Goal: Share content: Share content

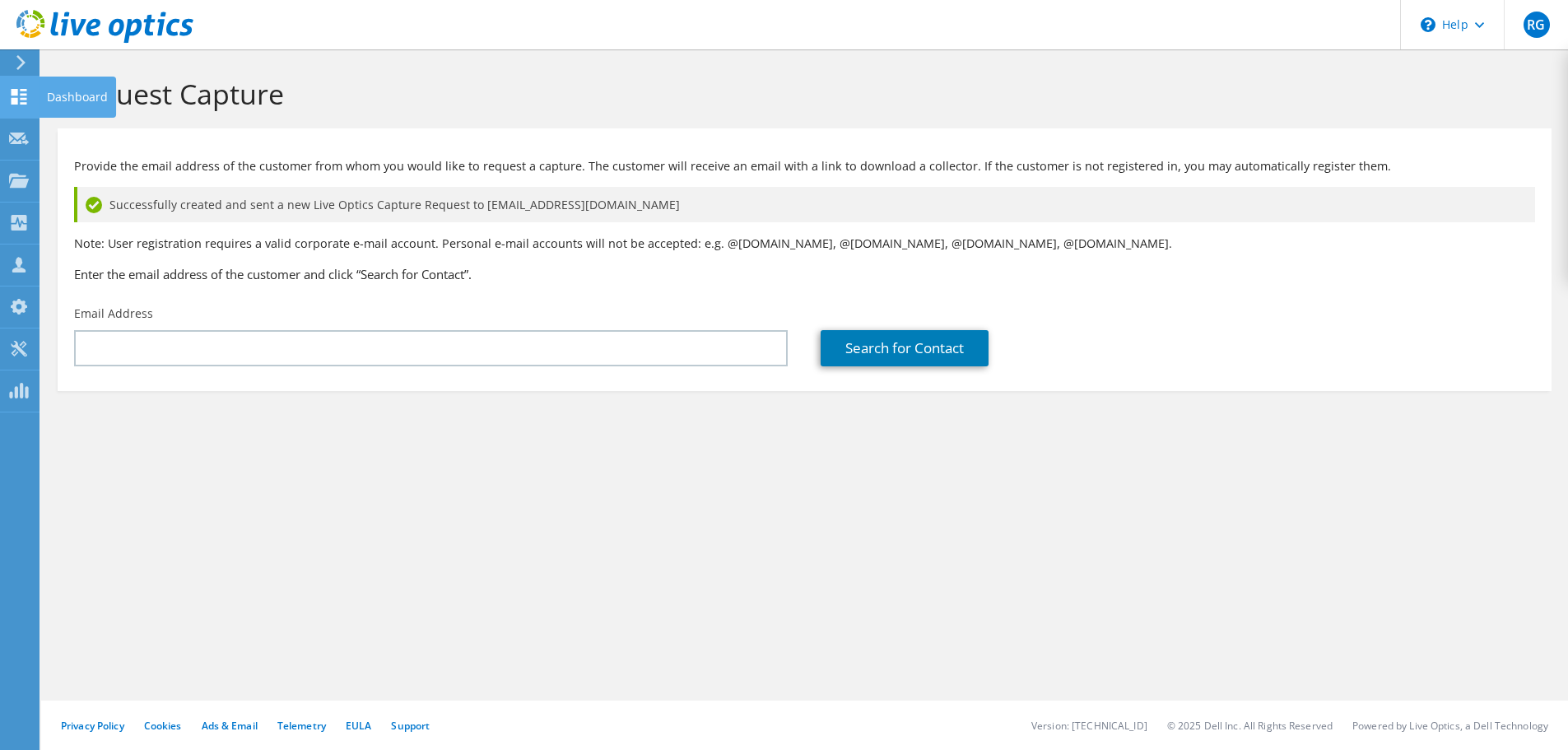
click at [19, 100] on icon at bounding box center [18, 97] width 20 height 16
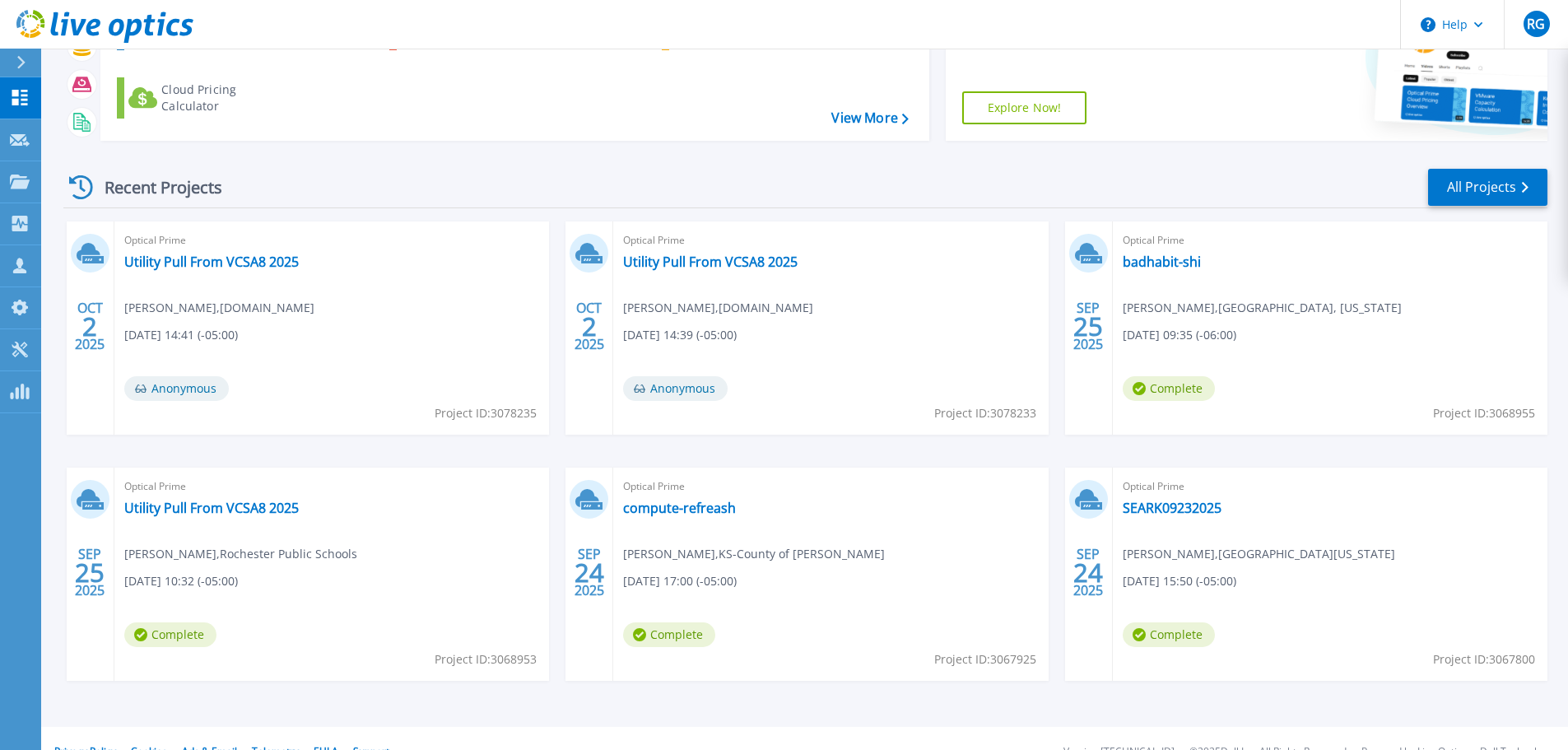
scroll to position [162, 0]
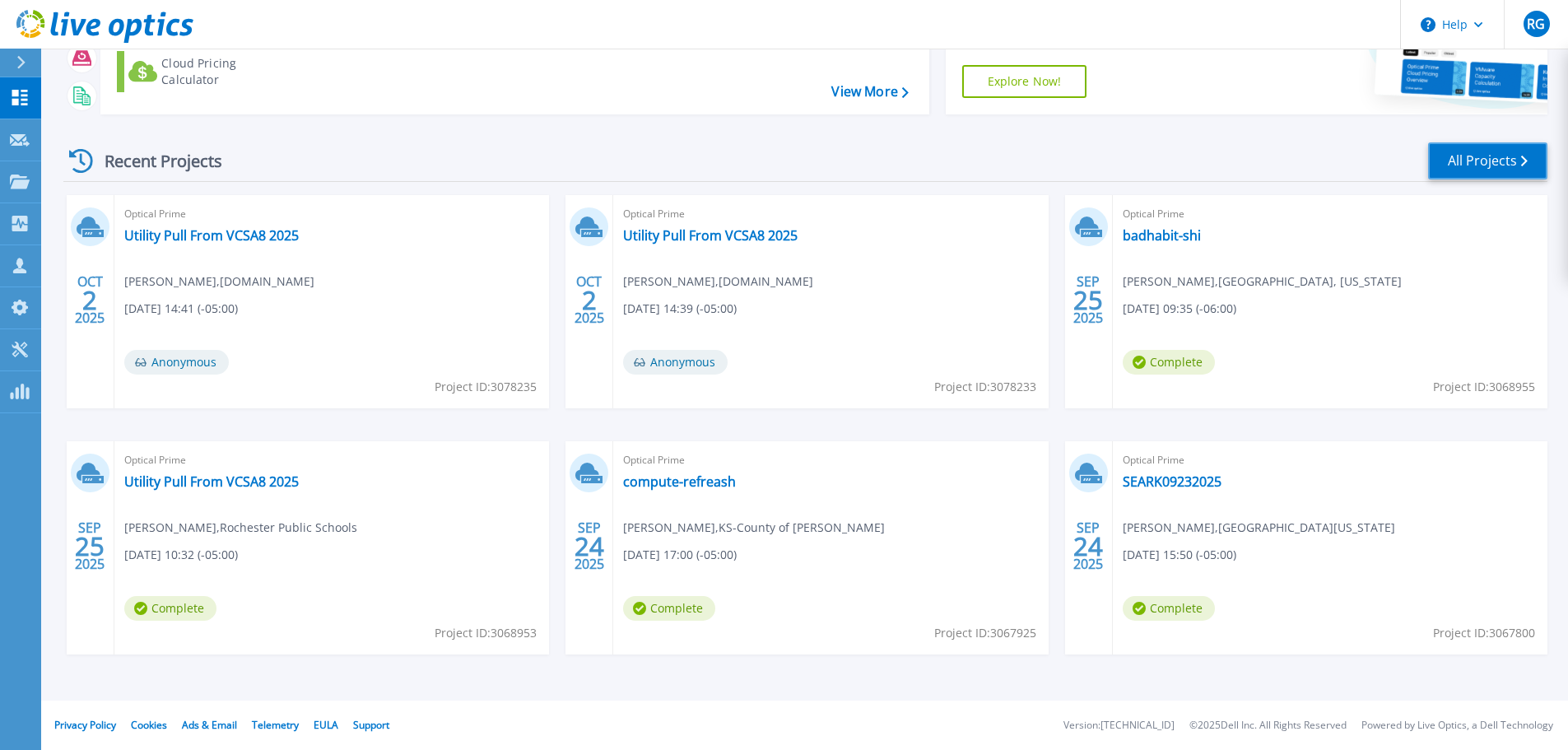
click at [1511, 162] on link "All Projects" at bounding box center [1487, 160] width 119 height 37
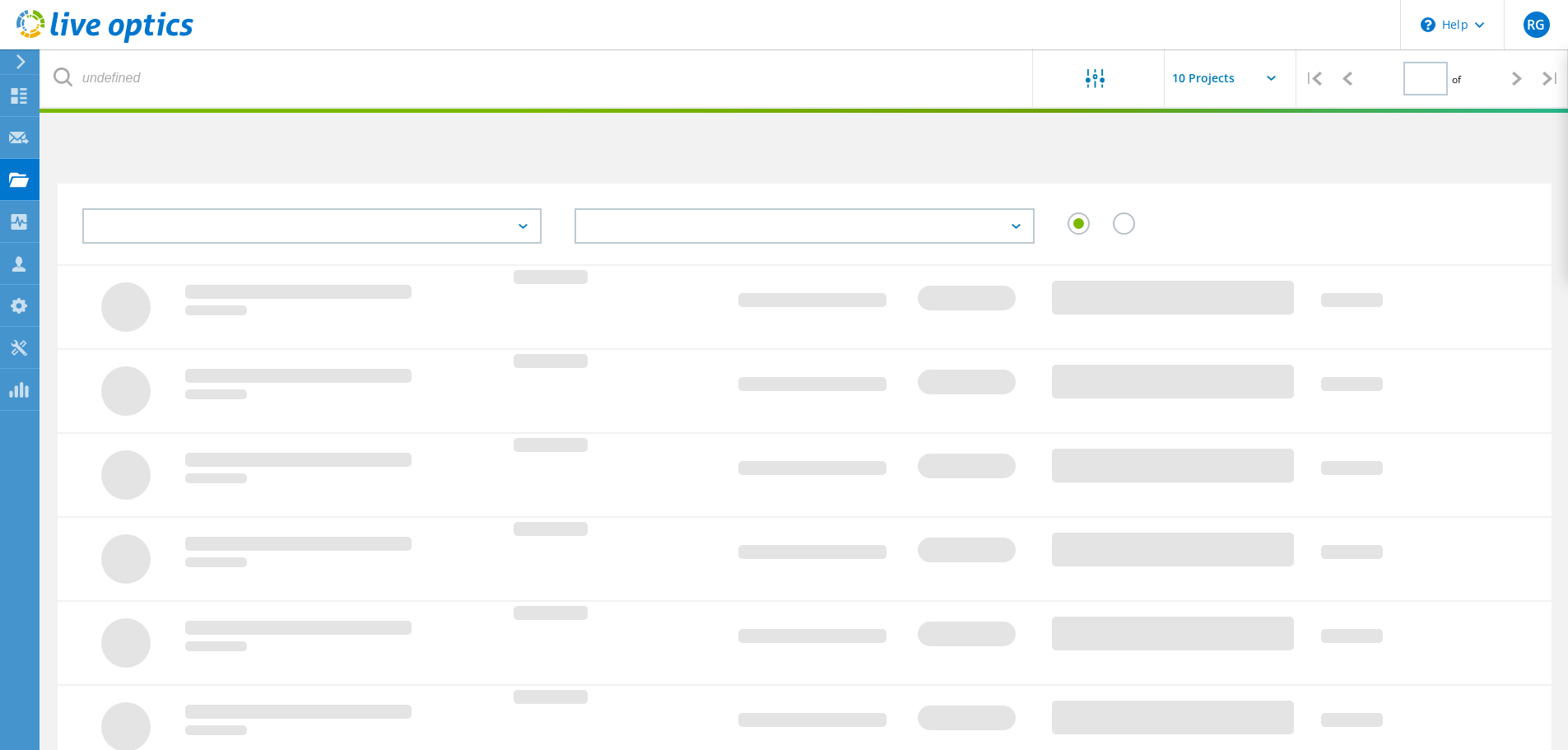
type input "1"
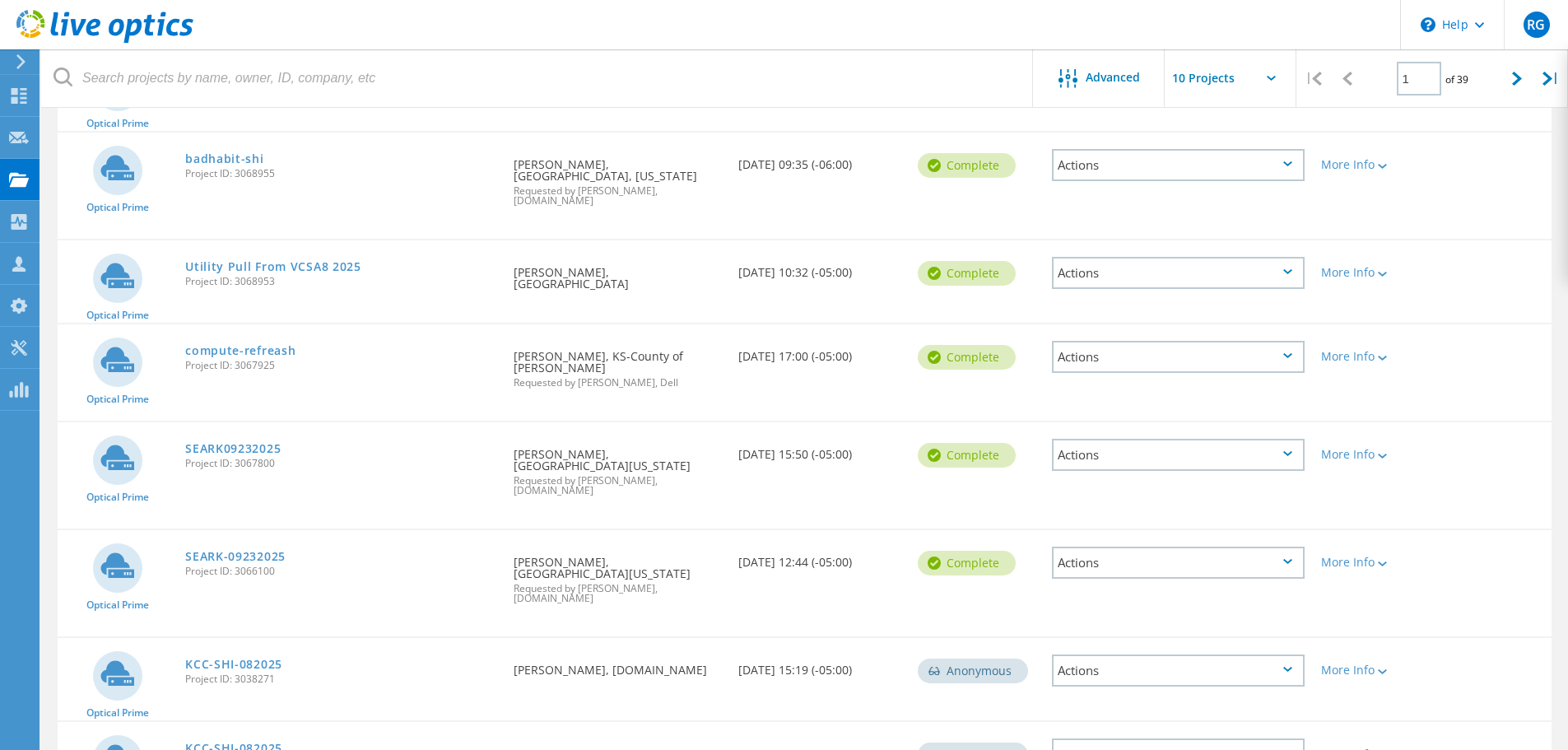
scroll to position [502, 0]
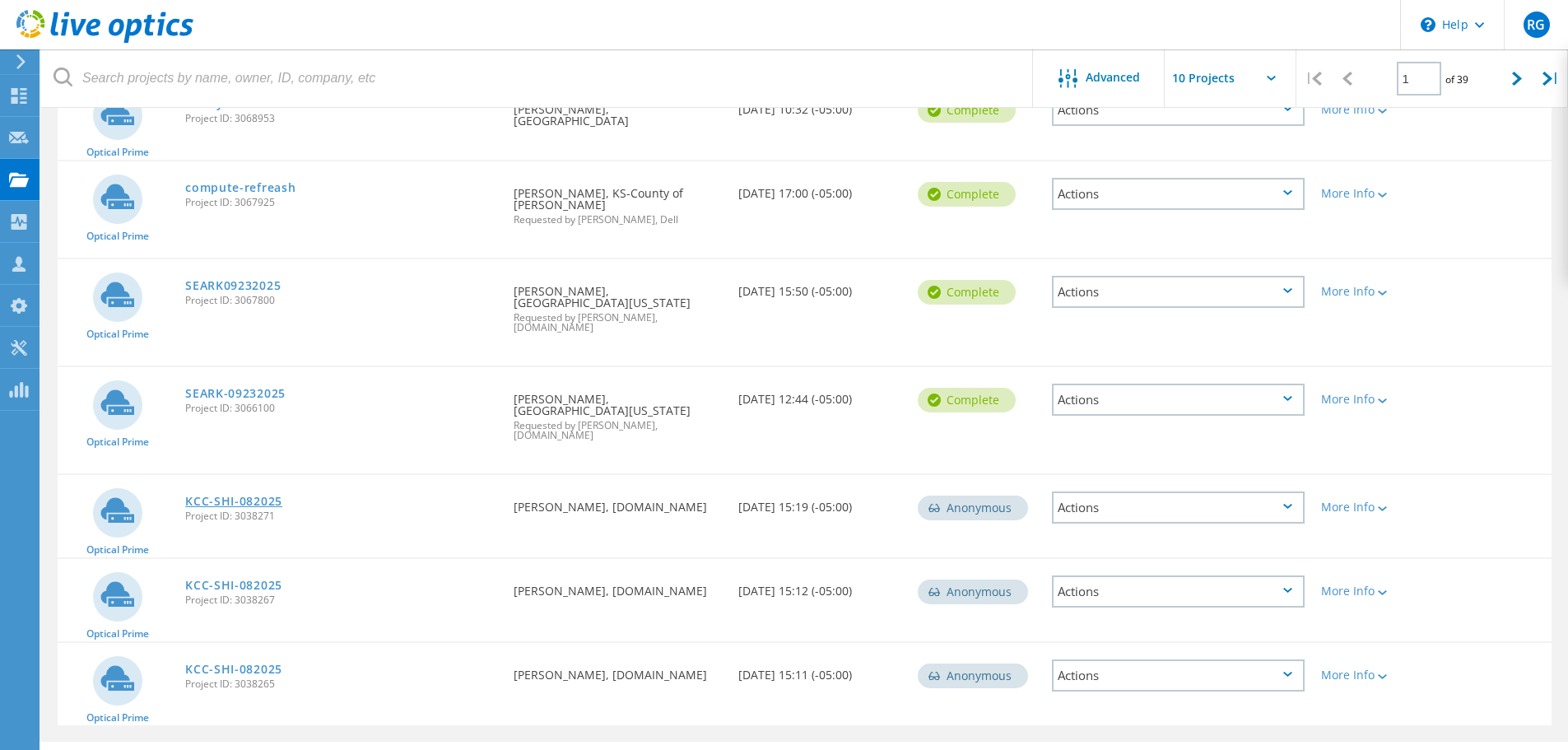
click at [244, 496] on link "KCC-SHI-082025" at bounding box center [233, 501] width 97 height 11
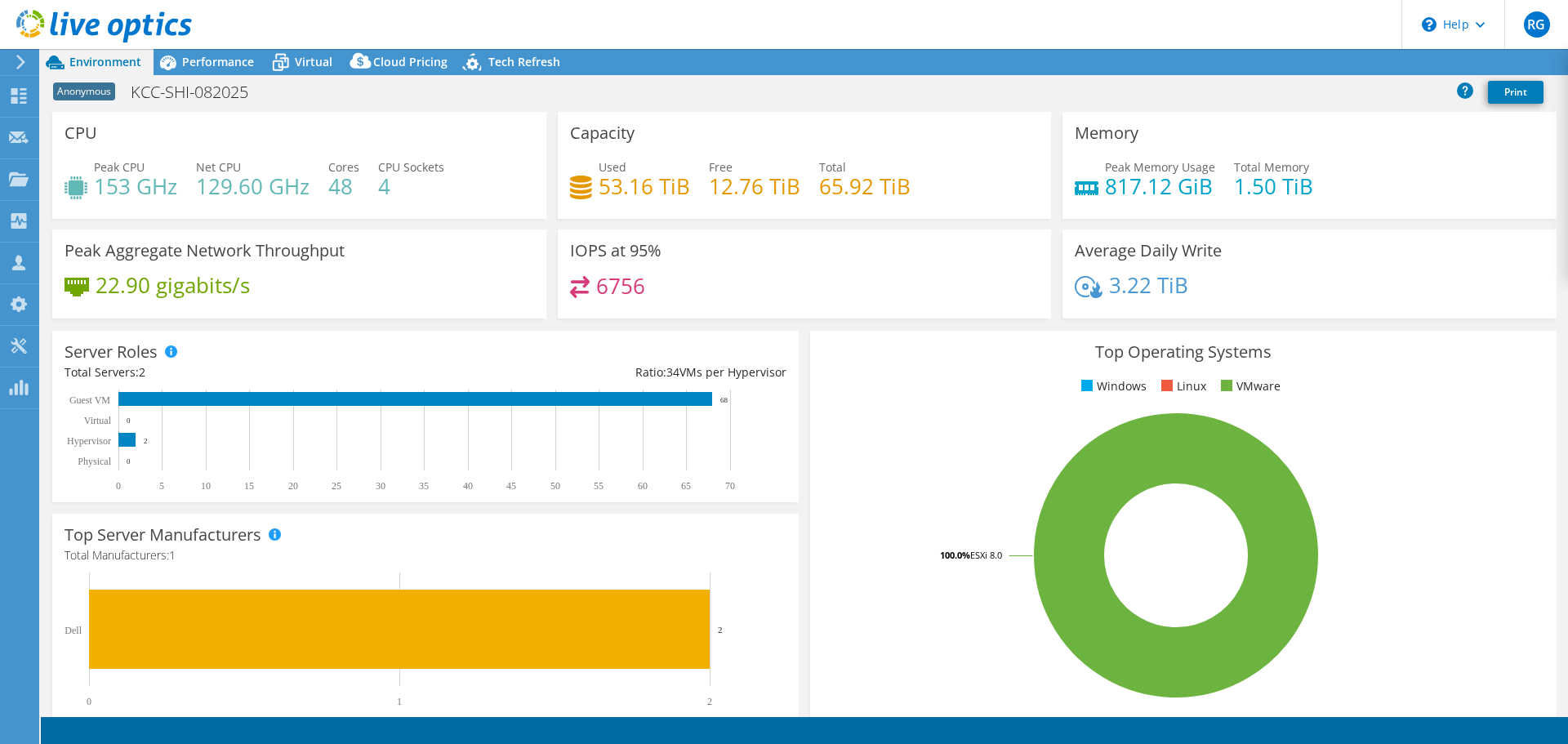
select select "USD"
click at [242, 62] on span "Performance" at bounding box center [218, 61] width 72 height 16
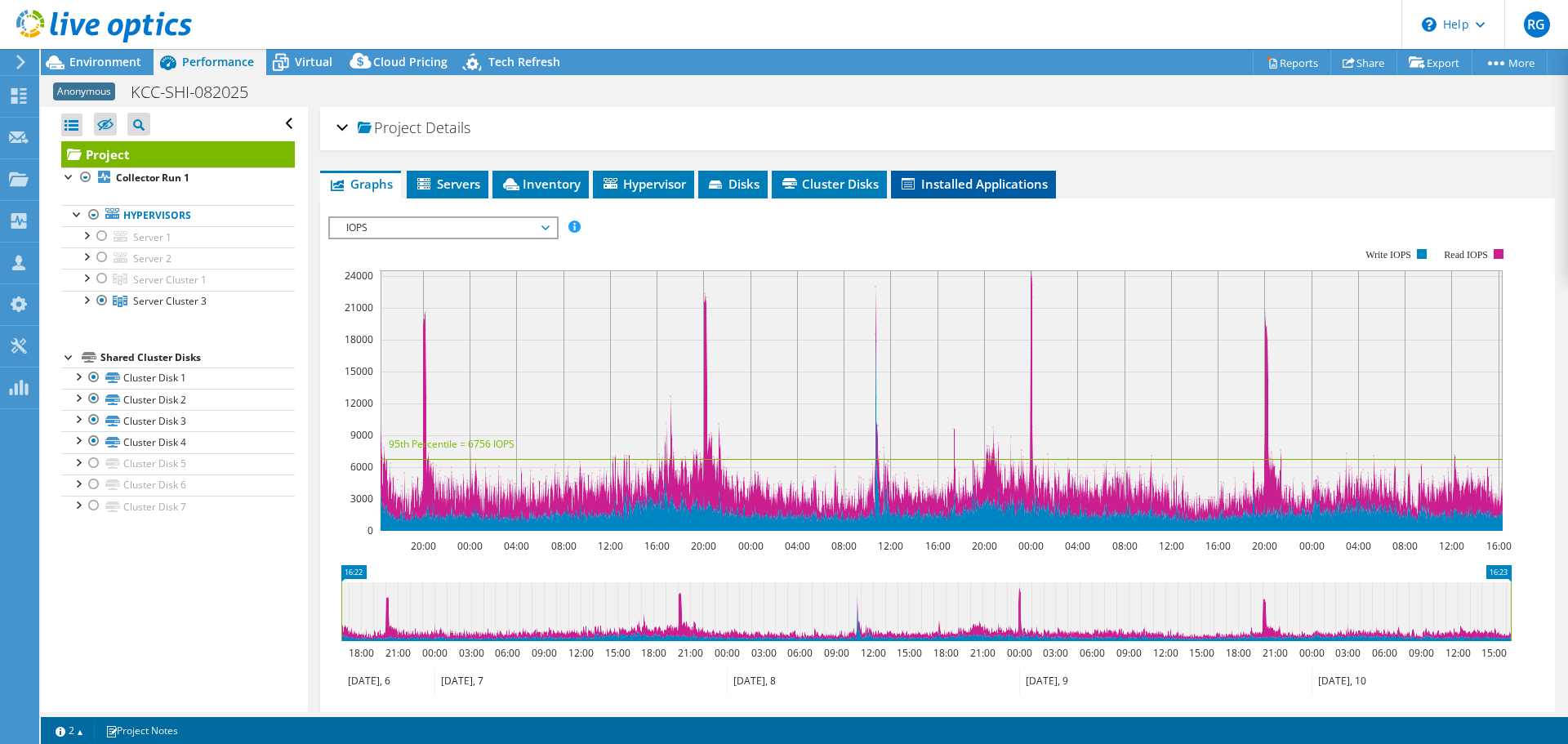
click at [962, 185] on span "Installed Applications" at bounding box center [973, 183] width 149 height 16
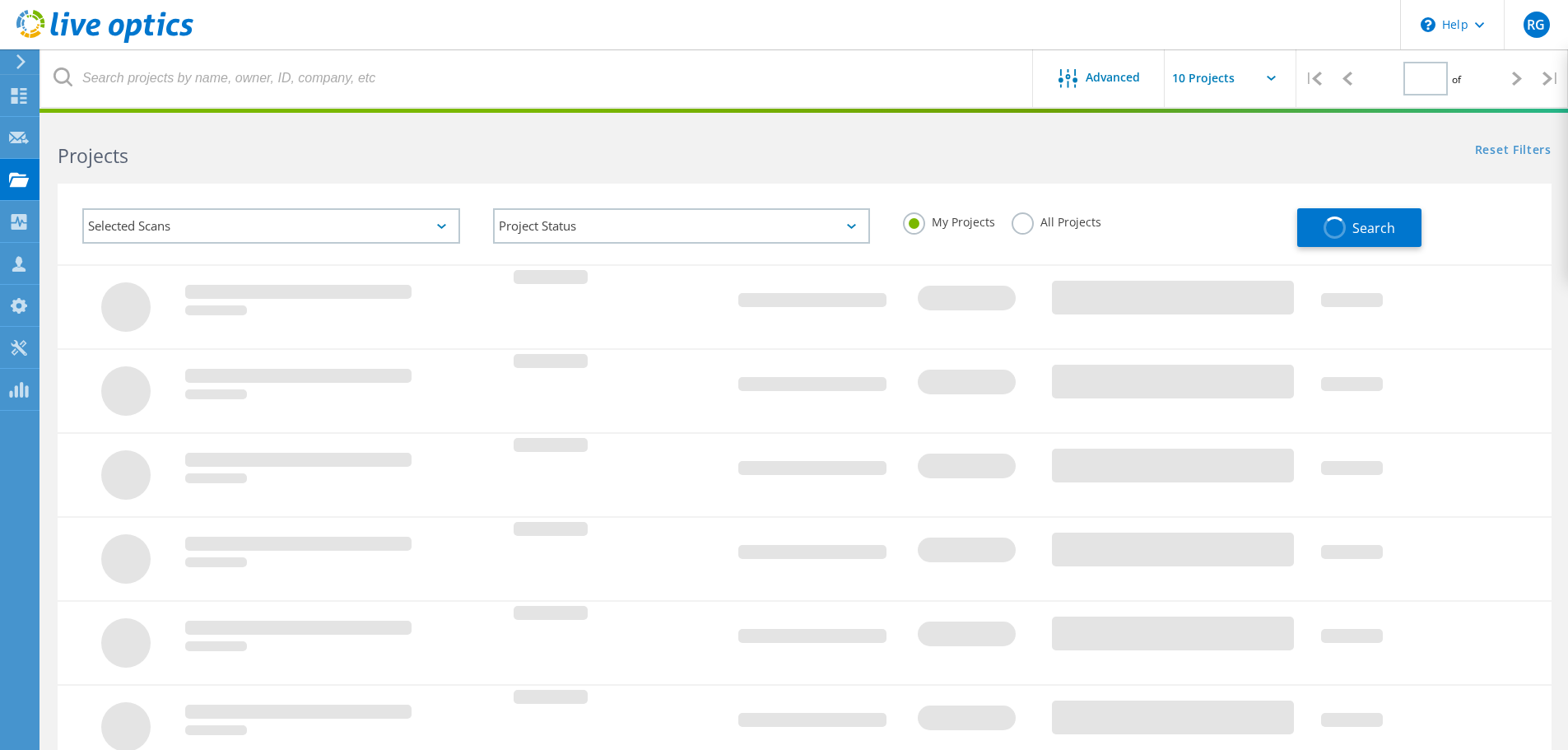
scroll to position [420, 0]
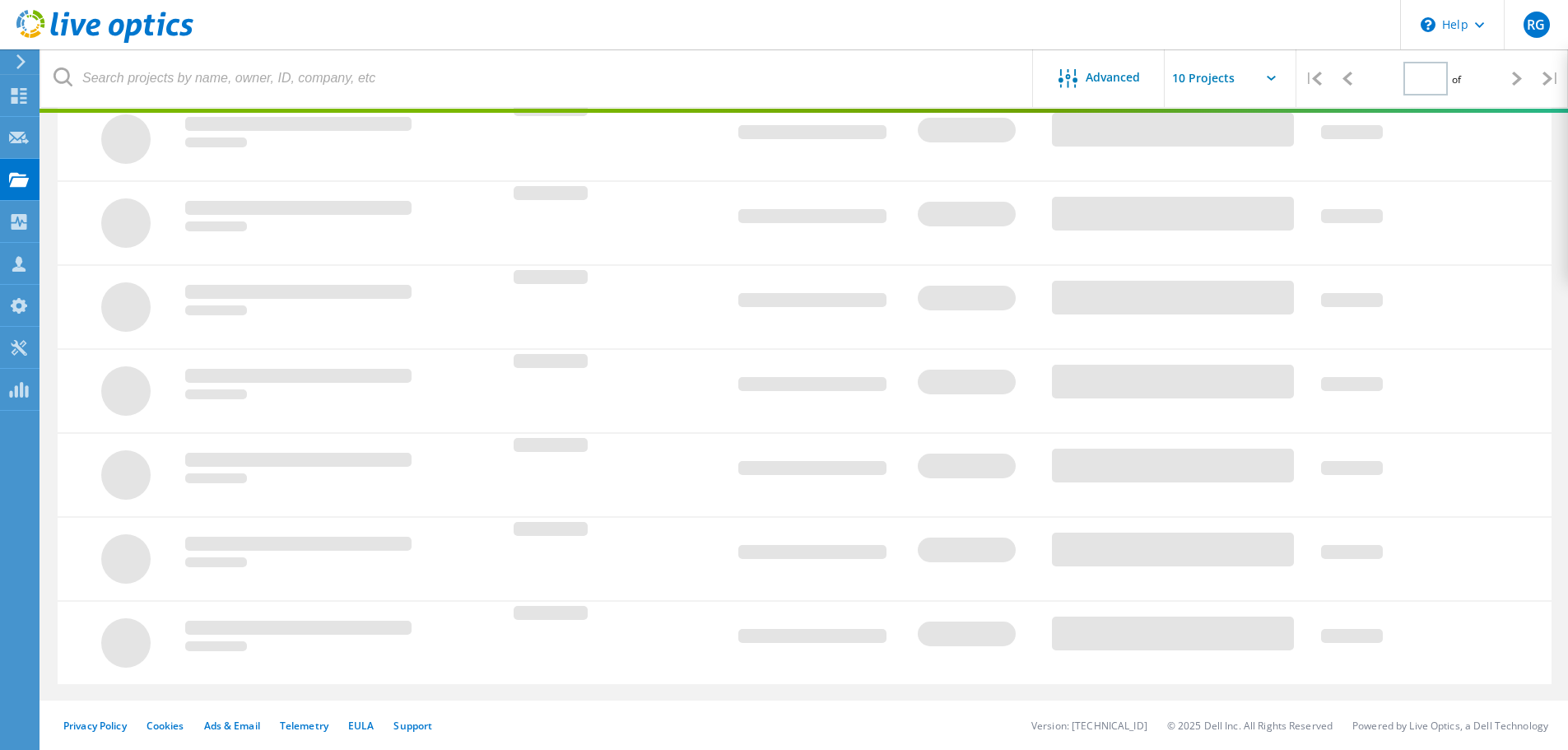
type input "1"
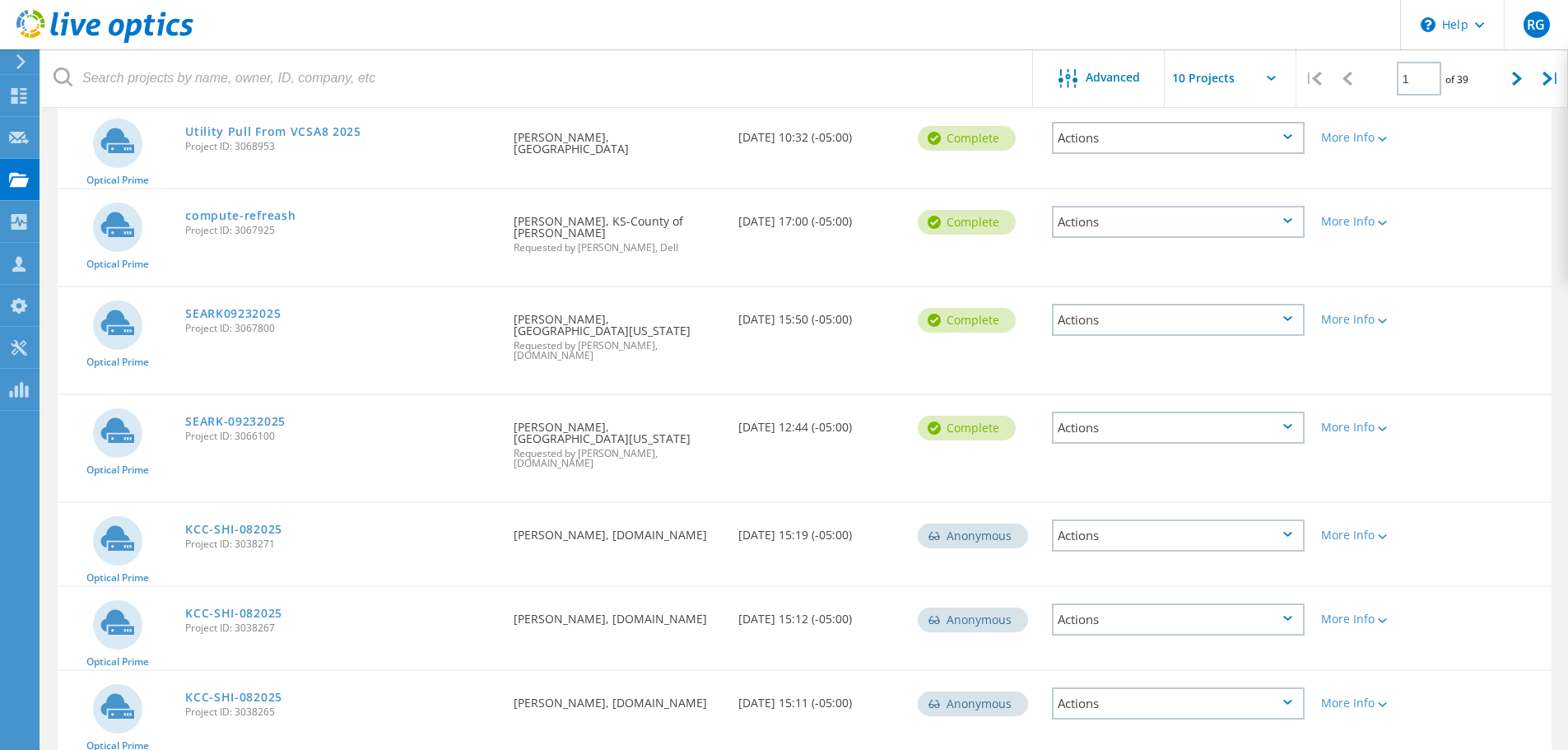
scroll to position [502, 0]
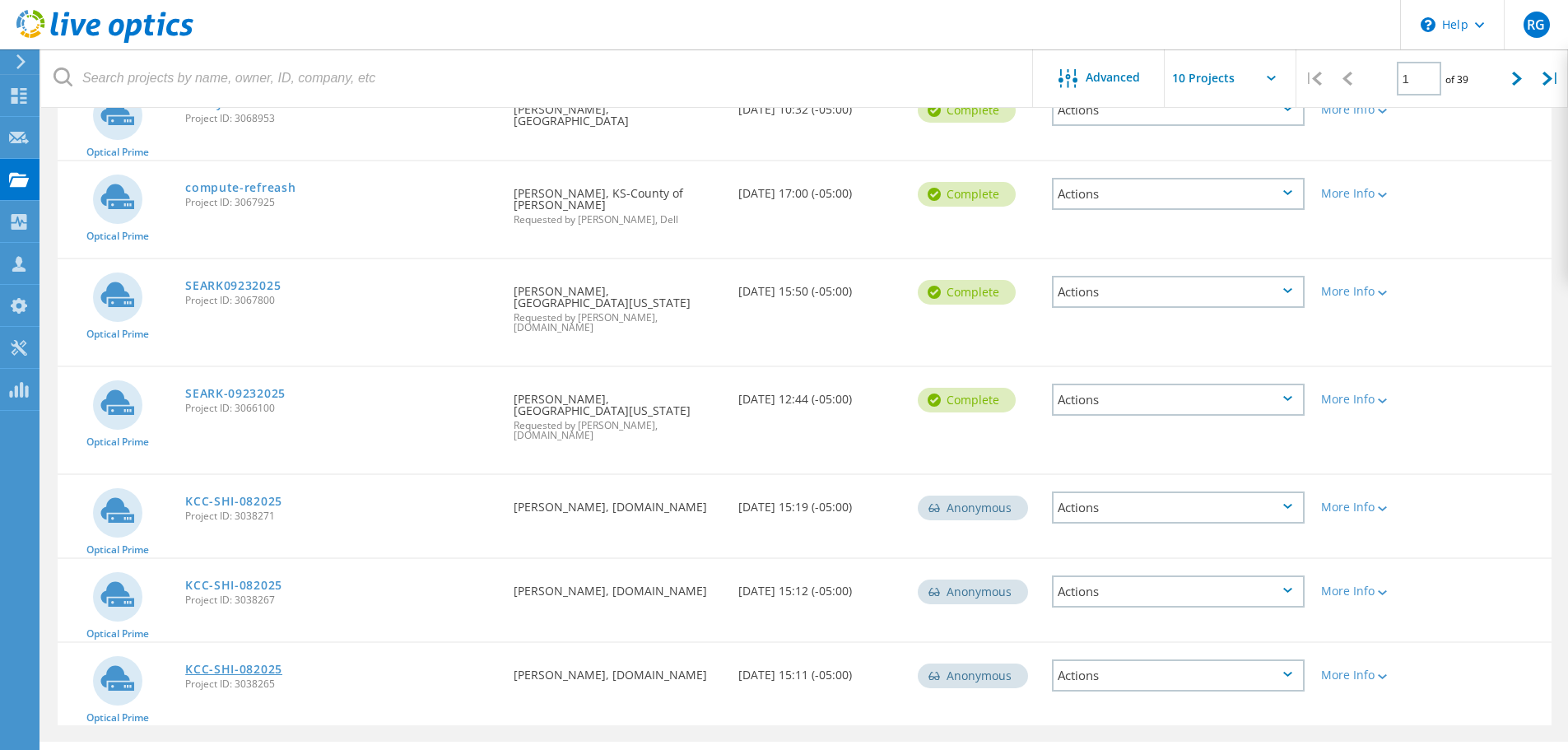
click at [248, 663] on link "KCC-SHI-082025" at bounding box center [233, 668] width 97 height 11
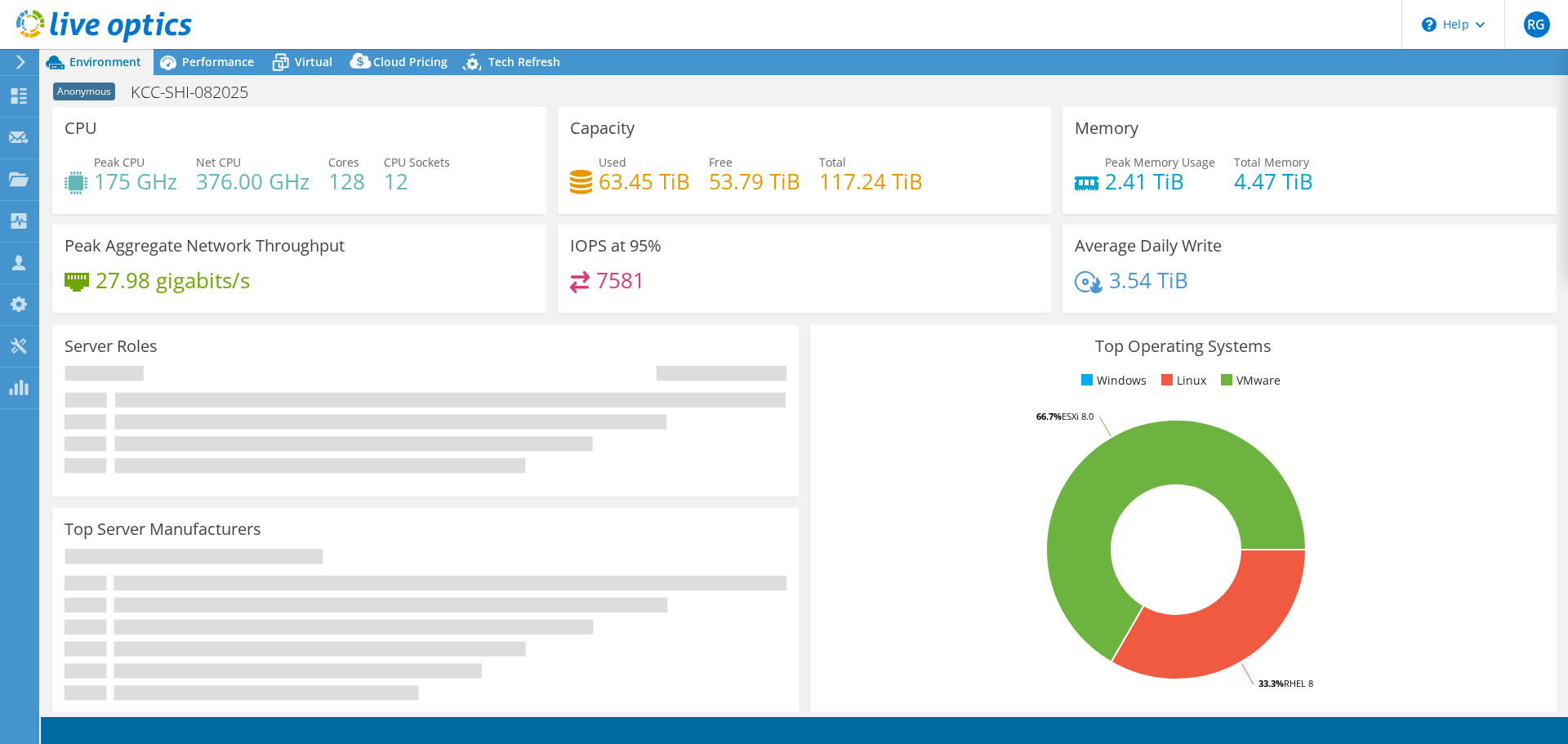
select select "USD"
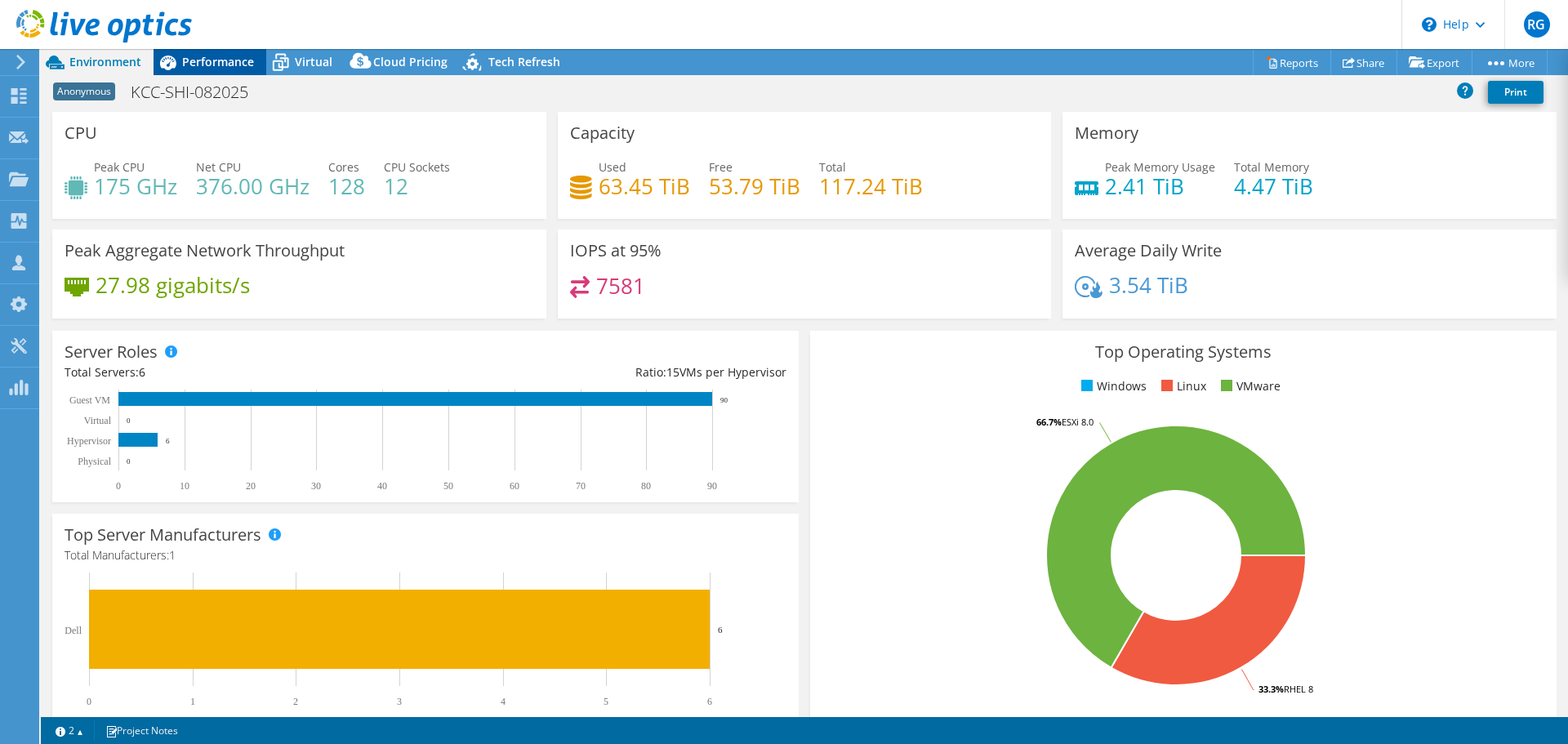
click at [220, 62] on span "Performance" at bounding box center [218, 61] width 72 height 16
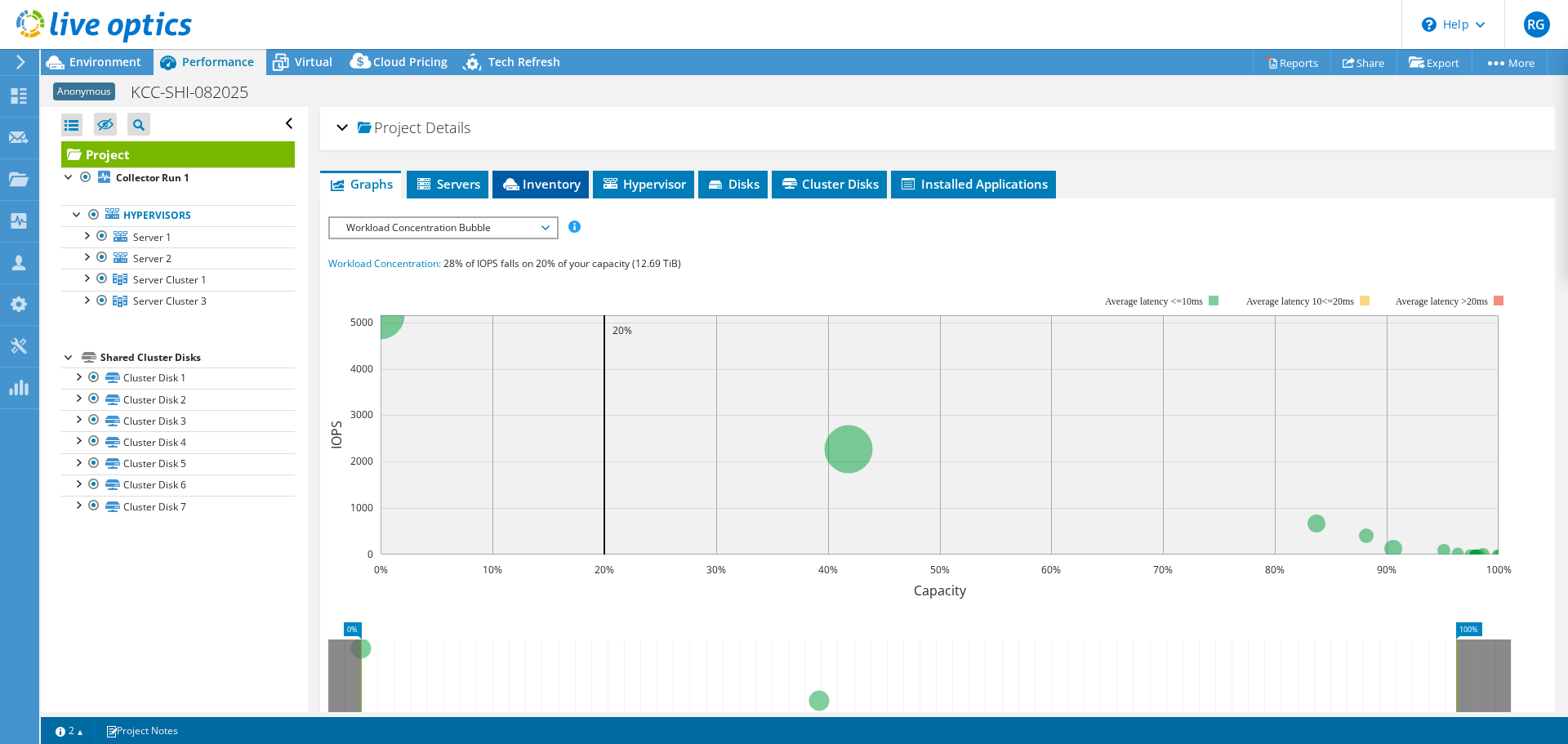
click at [545, 179] on span "Inventory" at bounding box center [540, 183] width 80 height 16
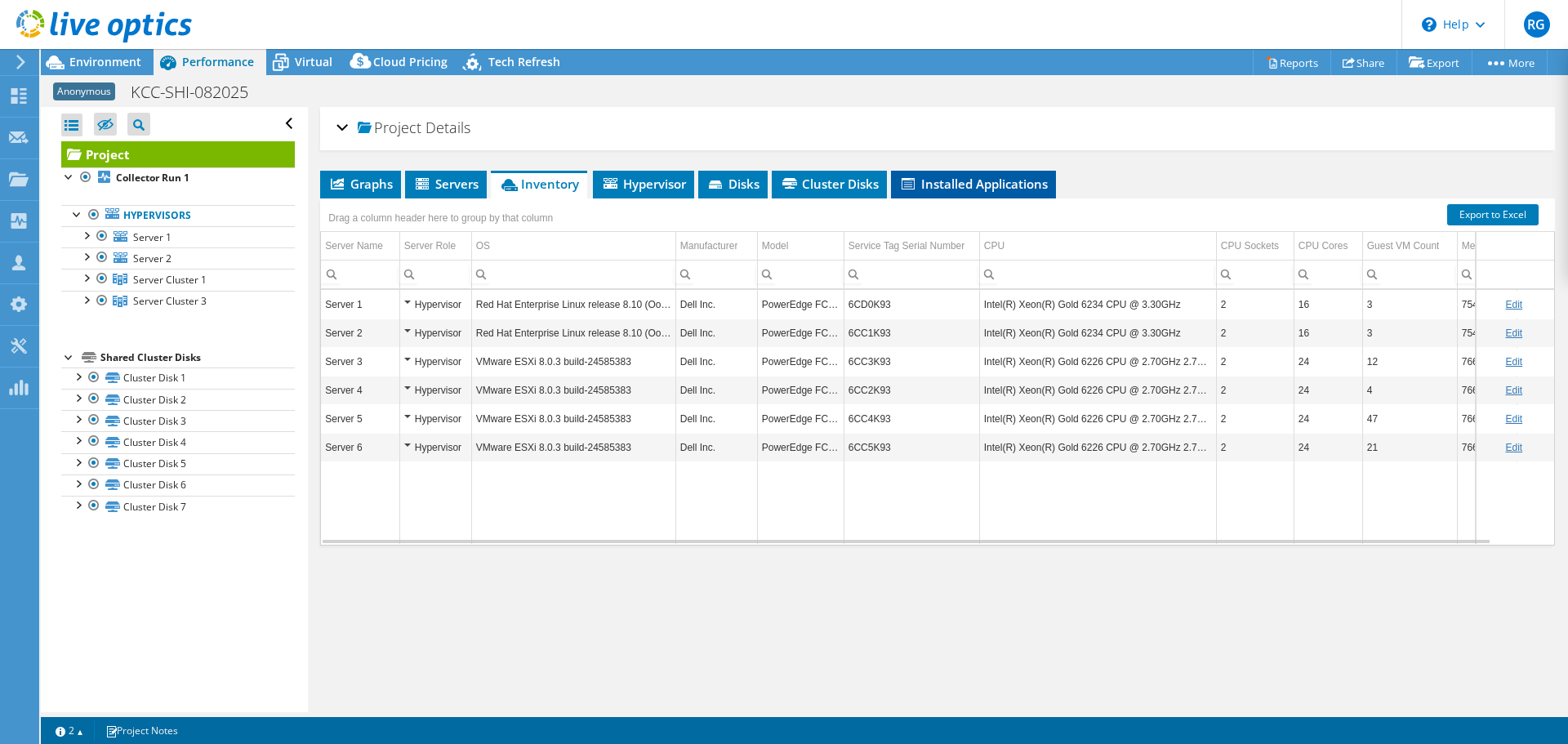
click at [990, 182] on span "Installed Applications" at bounding box center [973, 183] width 149 height 16
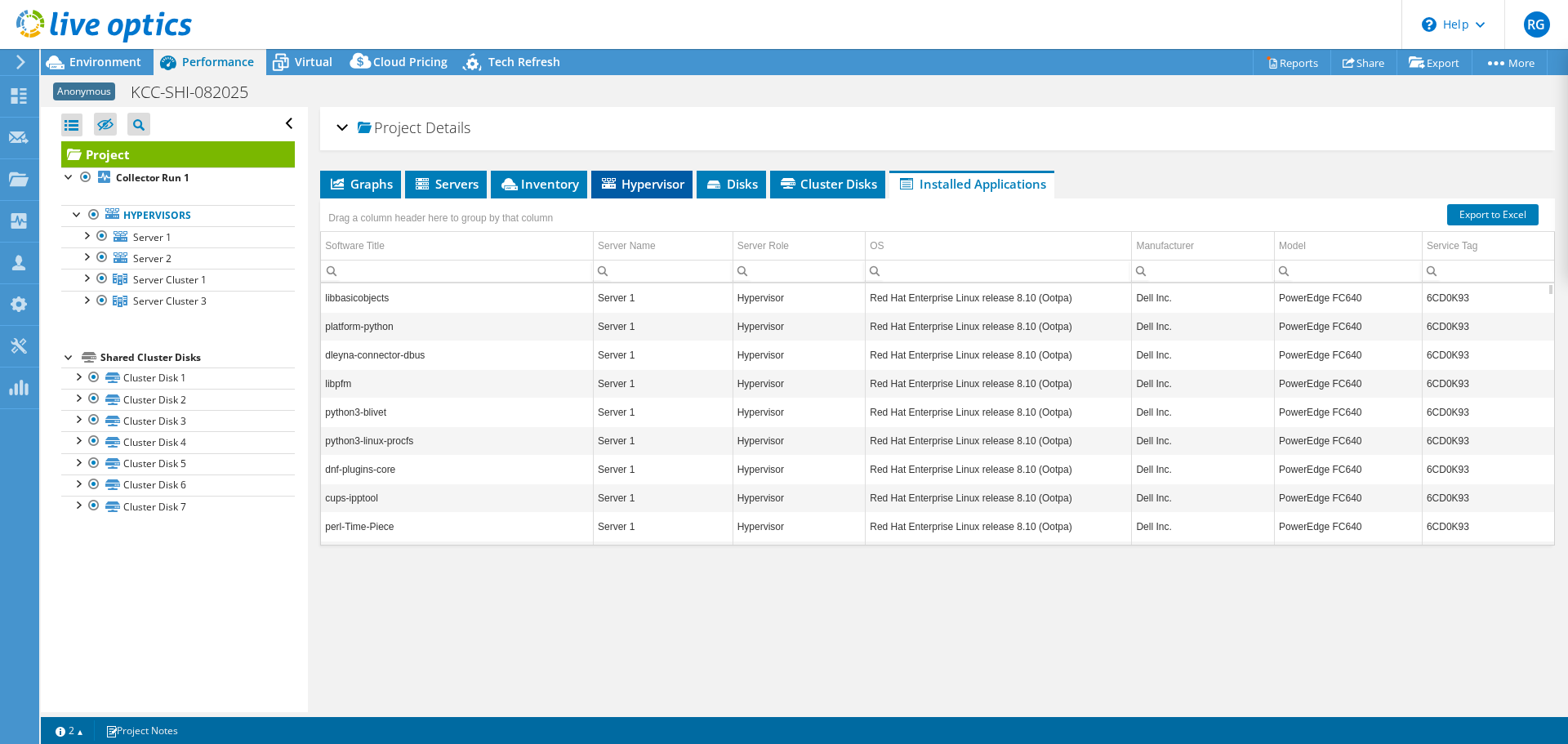
click at [631, 183] on span "Hypervisor" at bounding box center [641, 183] width 85 height 16
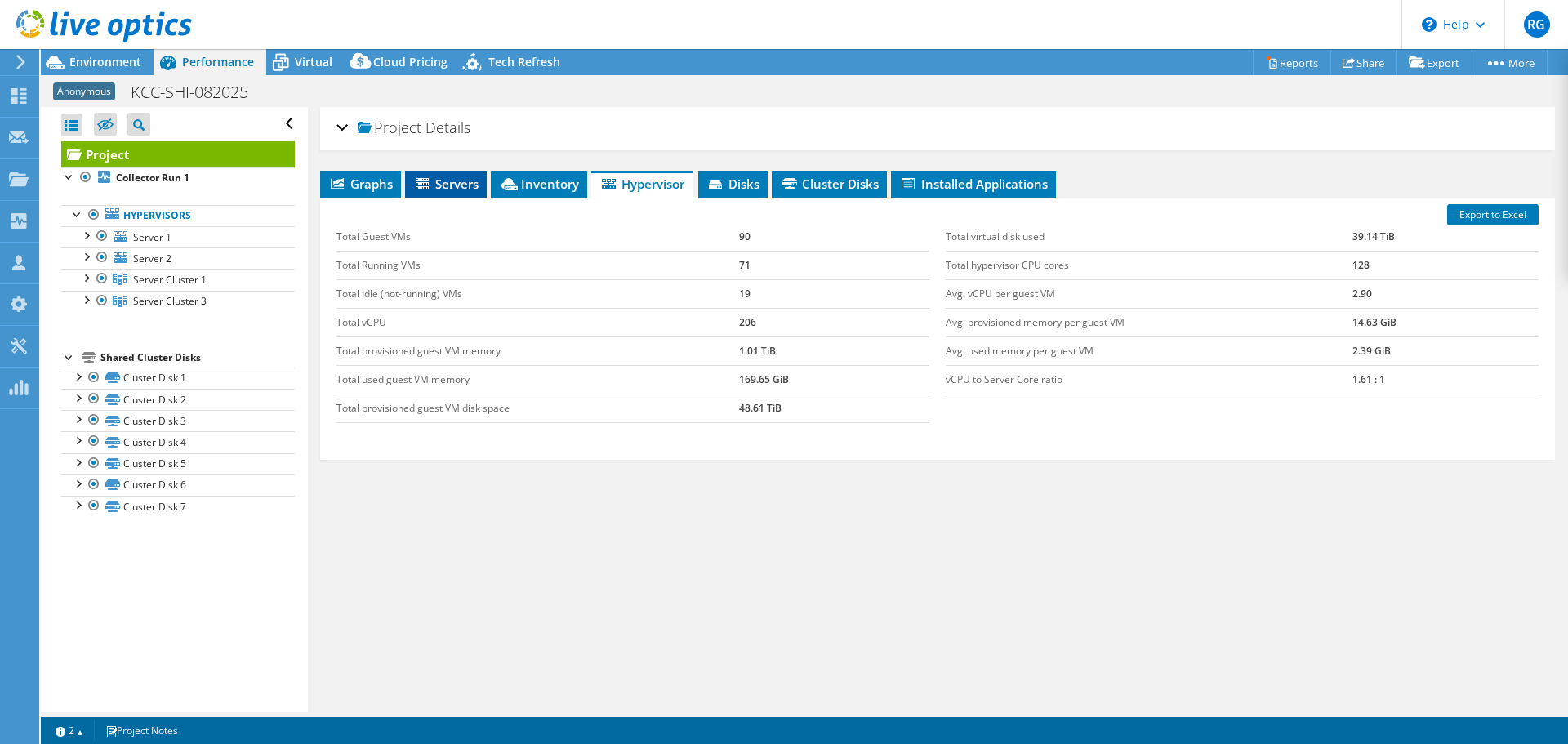
click at [454, 184] on span "Servers" at bounding box center [446, 183] width 66 height 16
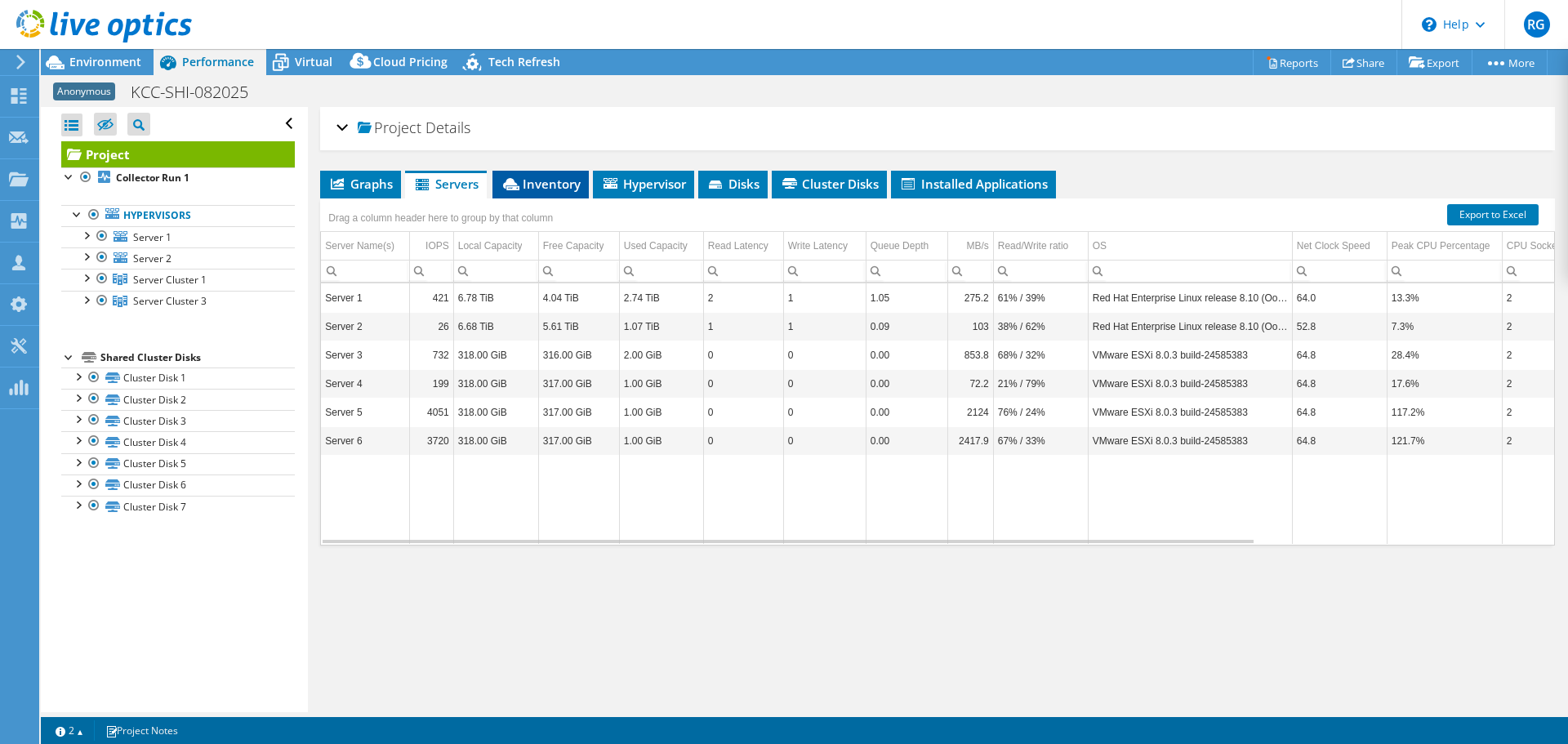
click at [567, 183] on span "Inventory" at bounding box center [540, 183] width 80 height 16
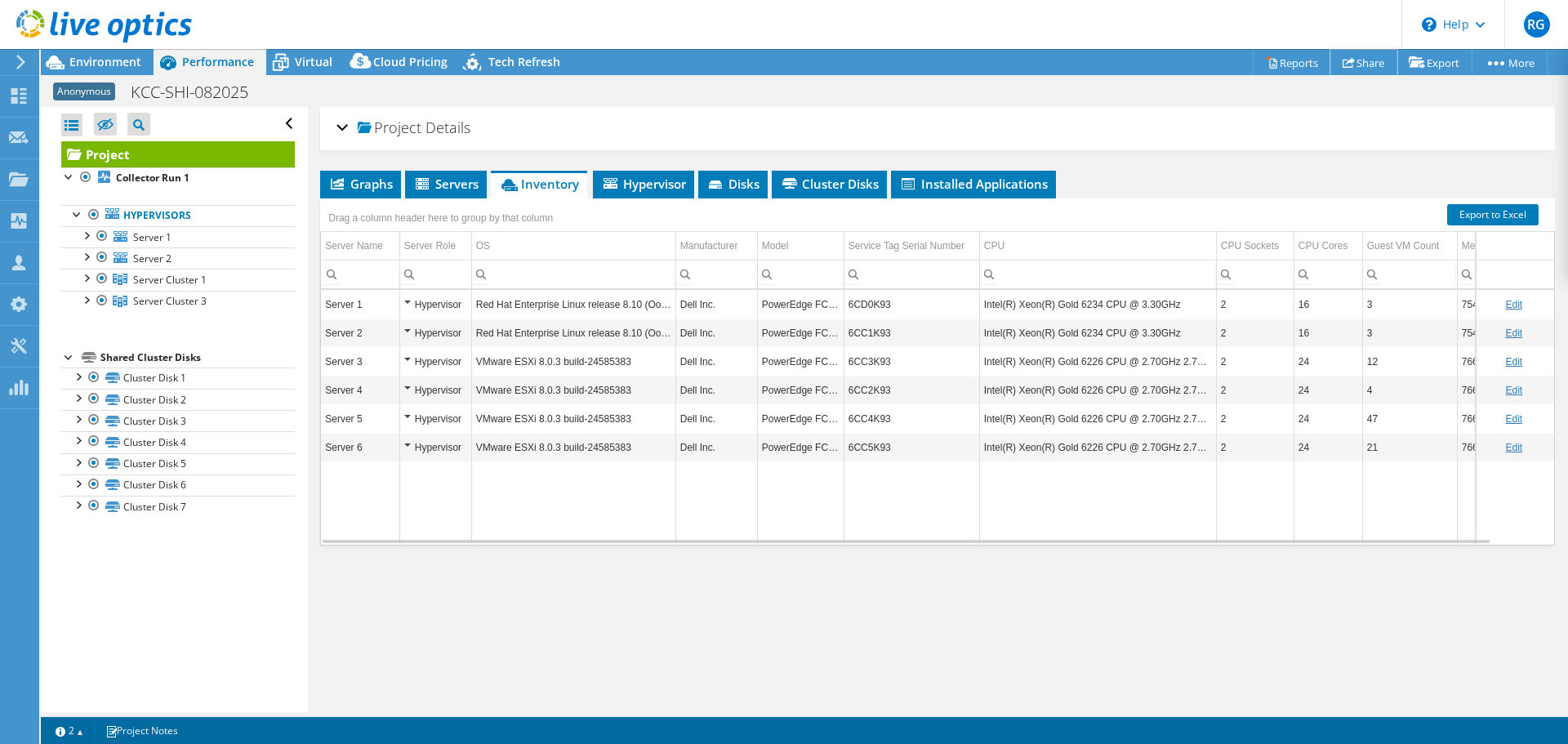
click at [1358, 63] on link "Share" at bounding box center [1363, 62] width 67 height 25
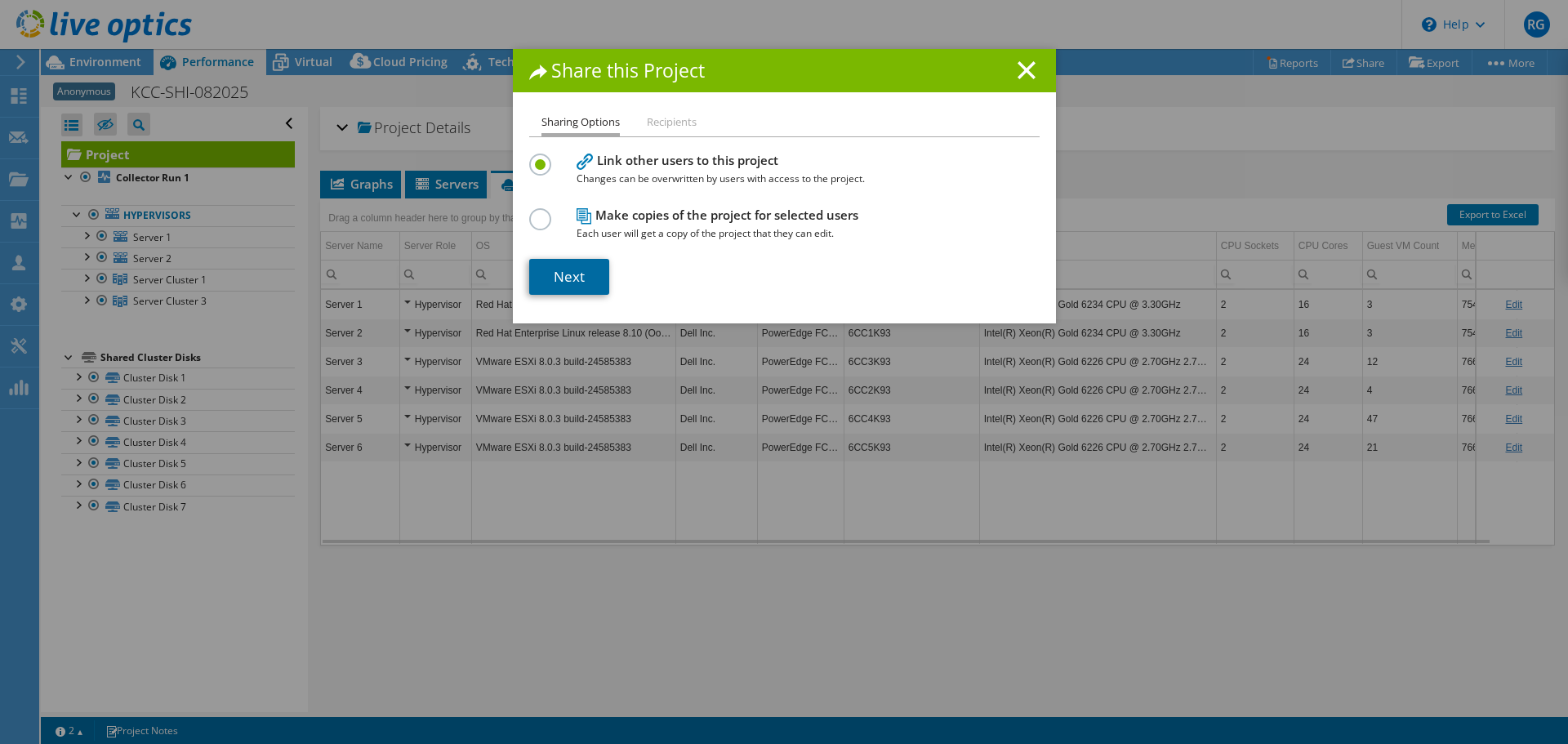
click at [571, 276] on link "Next" at bounding box center [569, 277] width 80 height 36
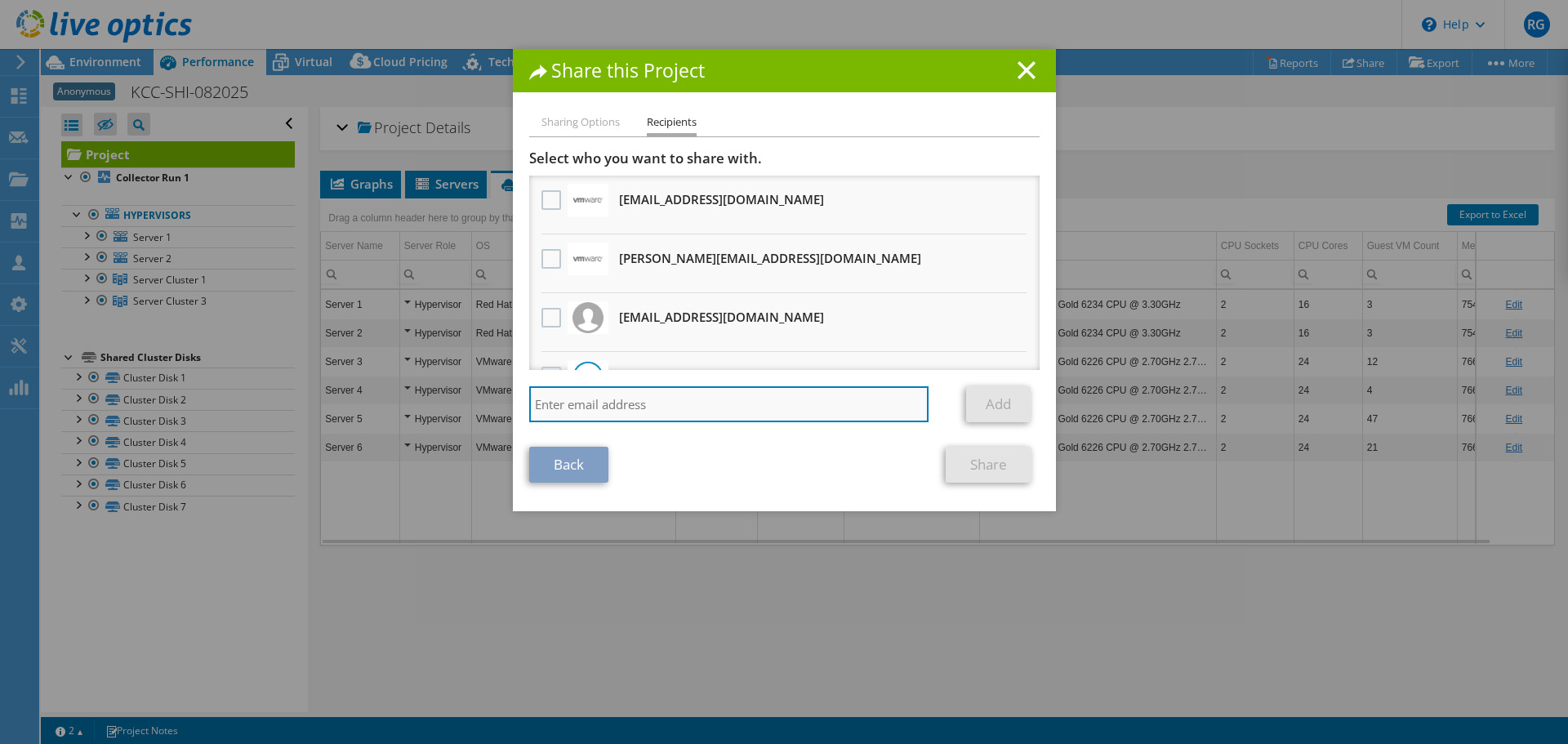
click at [550, 400] on input "search" at bounding box center [729, 404] width 400 height 36
paste input "[PERSON_NAME] <[PERSON_NAME][EMAIL_ADDRESS][DOMAIN_NAME]>"
click at [772, 405] on input "[PERSON_NAME] <[PERSON_NAME][EMAIL_ADDRESS][DOMAIN_NAME]>" at bounding box center [729, 404] width 400 height 36
type input "[PERSON_NAME][EMAIL_ADDRESS][DOMAIN_NAME]"
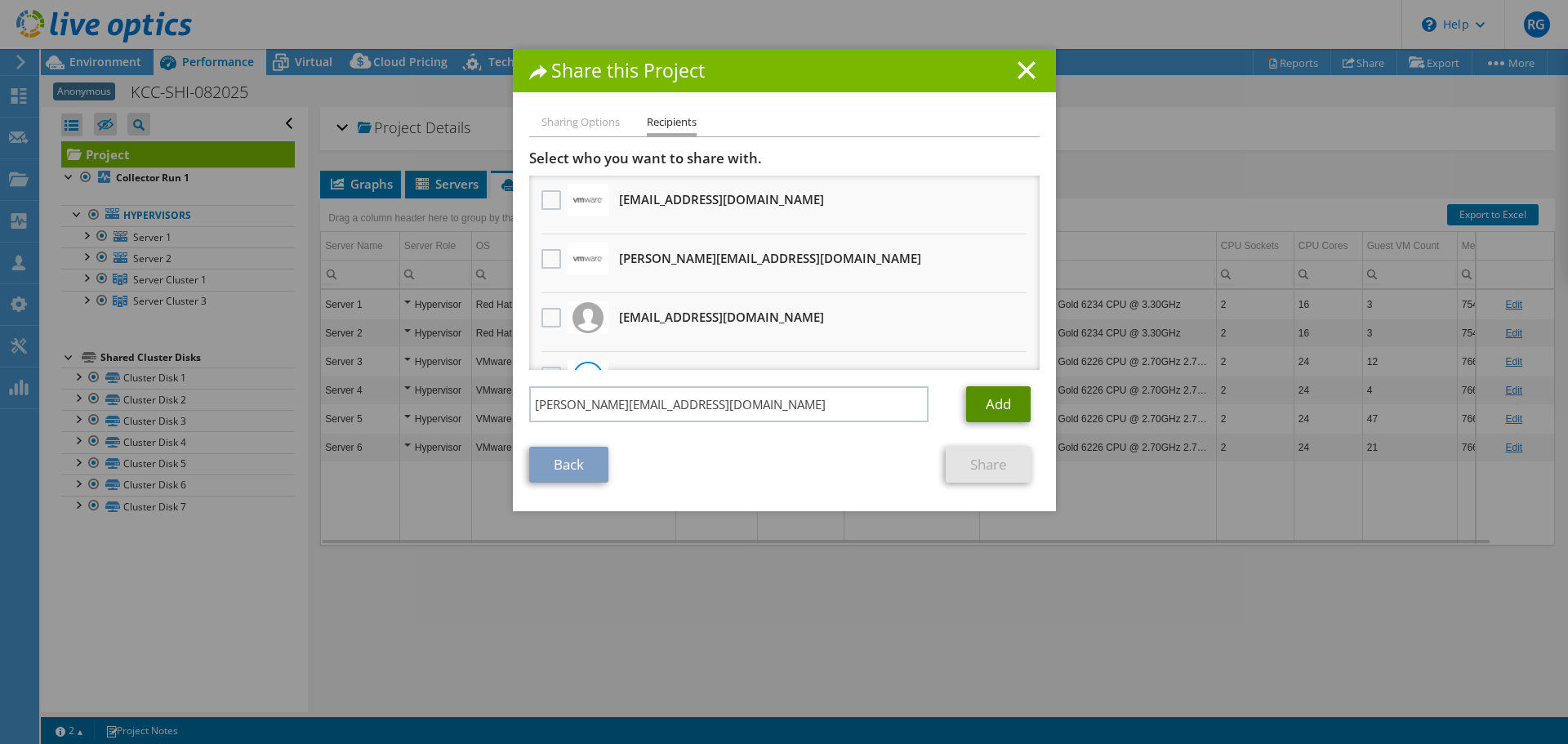
click at [996, 401] on link "Add" at bounding box center [998, 404] width 65 height 36
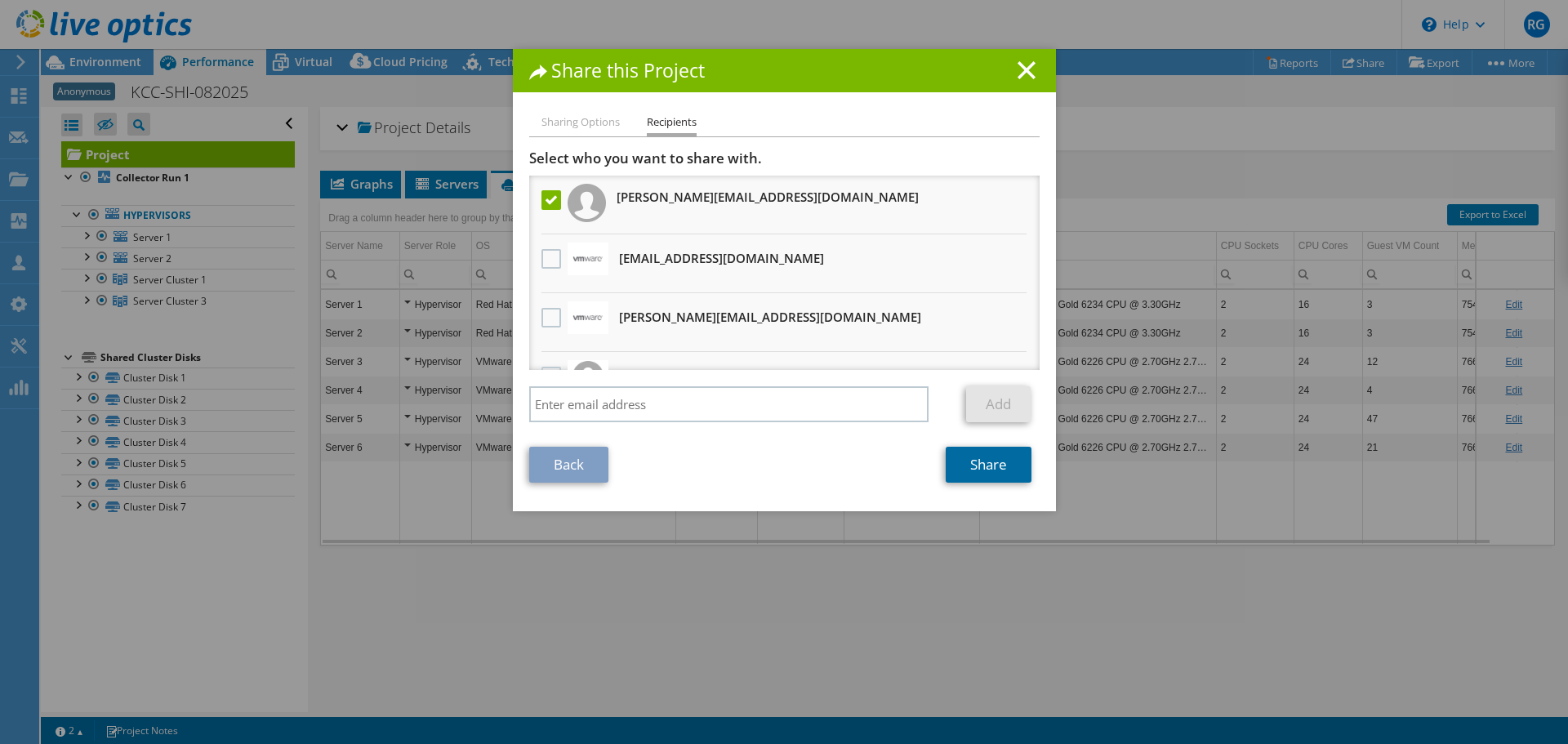
click at [979, 465] on link "Share" at bounding box center [988, 465] width 86 height 36
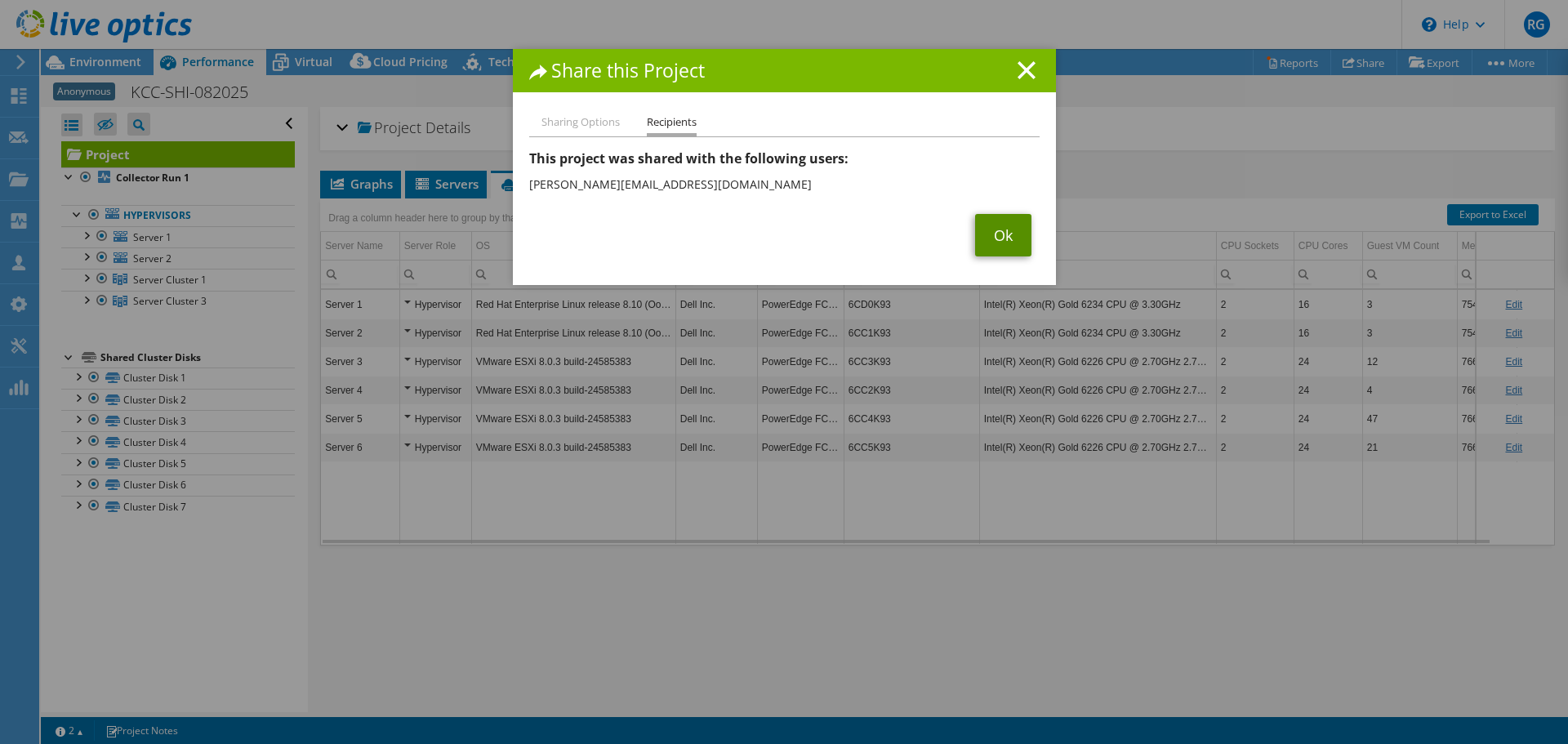
click at [1004, 231] on link "Ok" at bounding box center [1003, 234] width 56 height 42
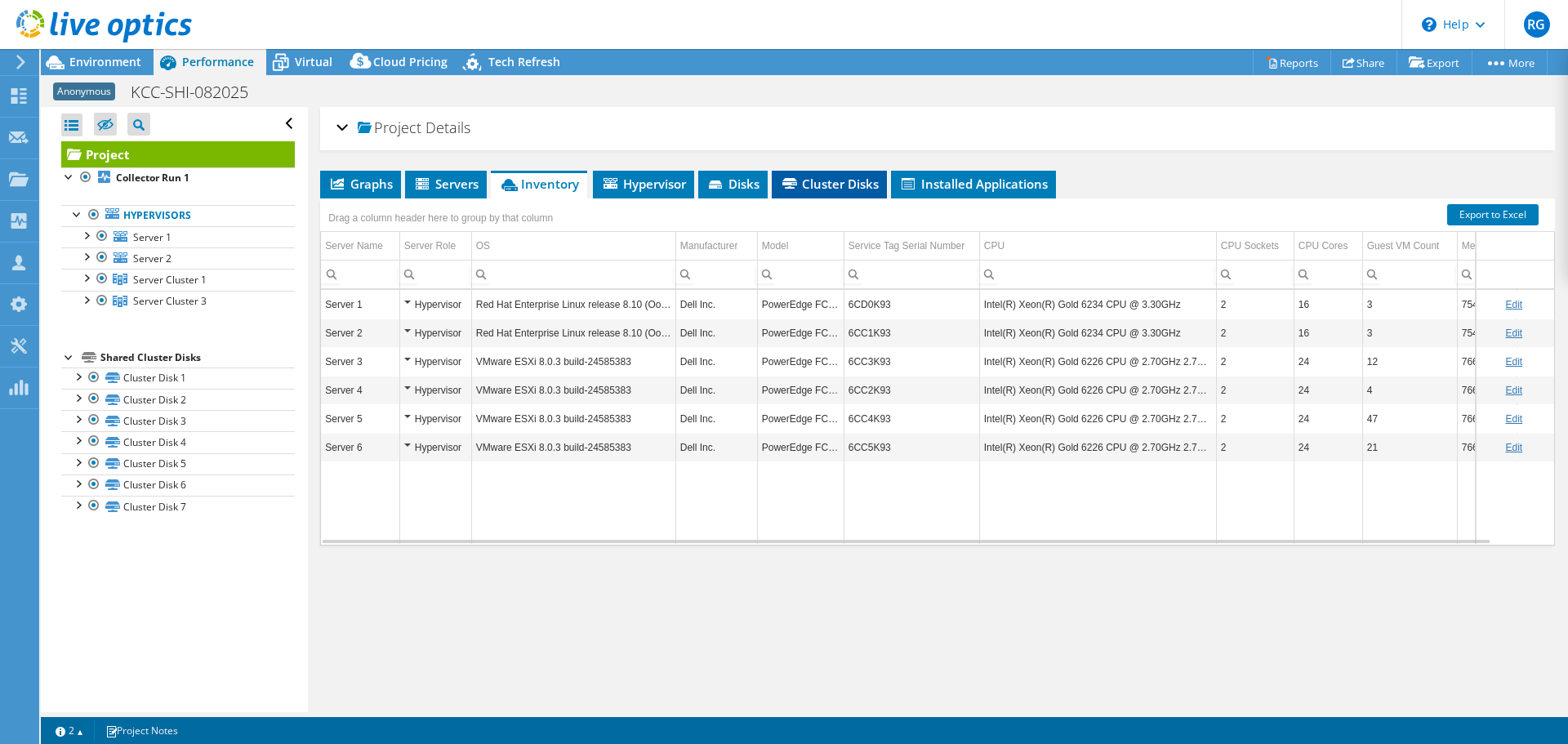
click at [804, 186] on span "Cluster Disks" at bounding box center [829, 183] width 99 height 16
